Goal: Transaction & Acquisition: Subscribe to service/newsletter

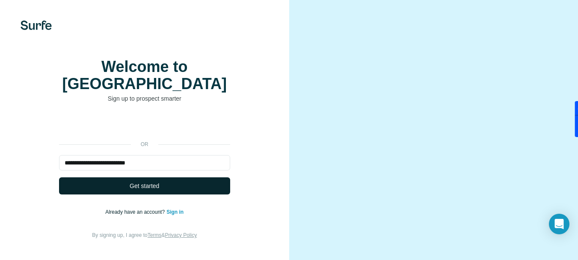
type input "**********"
click at [166, 179] on button "Get started" at bounding box center [144, 185] width 171 height 17
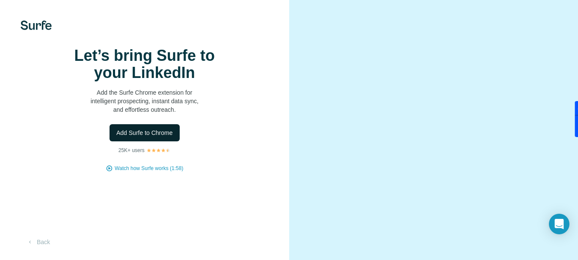
click at [167, 137] on span "Add Surfe to Chrome" at bounding box center [144, 132] width 56 height 9
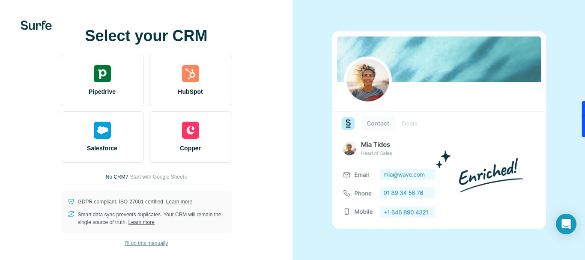
click at [156, 241] on span "I’ll do this manually" at bounding box center [146, 243] width 43 height 8
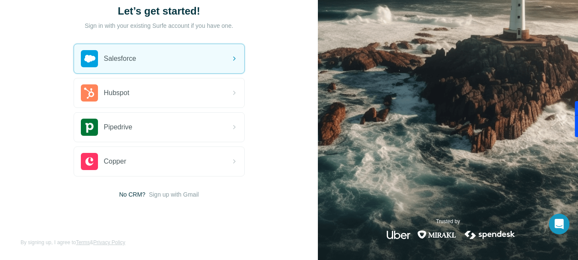
scroll to position [58, 0]
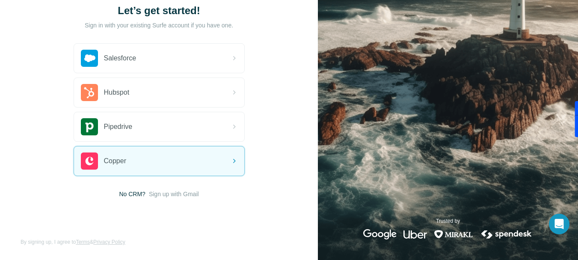
click at [250, 231] on div "Let’s get started! Sign in with your existing Surfe account if you have one. Sa…" at bounding box center [159, 101] width 318 height 318
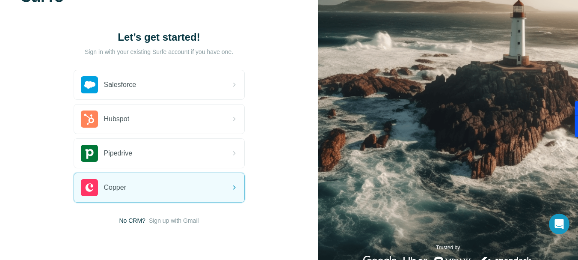
scroll to position [0, 0]
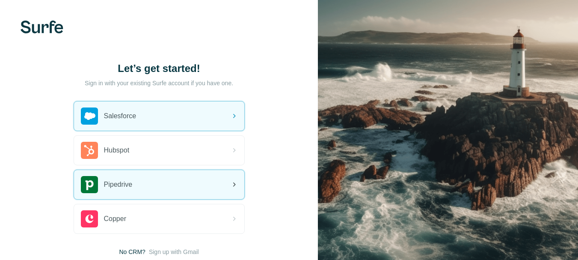
scroll to position [58, 0]
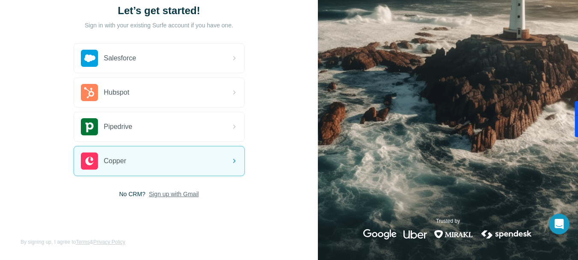
click at [175, 196] on span "Sign up with Gmail" at bounding box center [174, 194] width 50 height 9
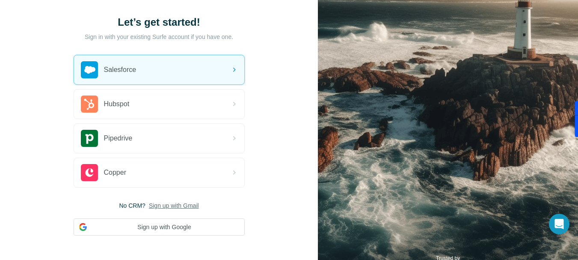
scroll to position [83, 0]
